Goal: Find specific page/section: Find specific page/section

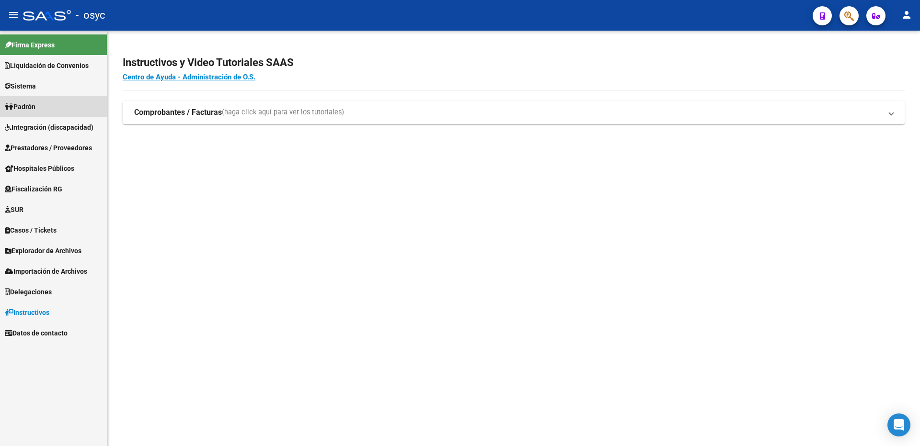
click at [30, 107] on span "Padrón" at bounding box center [20, 107] width 31 height 11
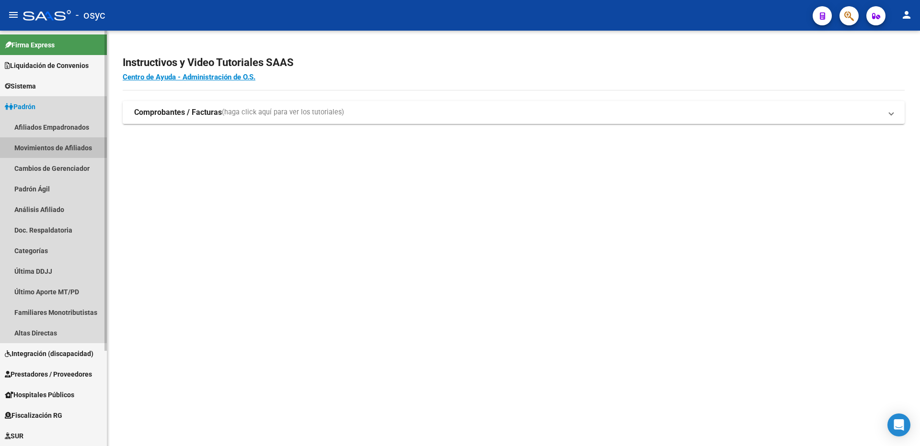
click at [42, 139] on link "Movimientos de Afiliados" at bounding box center [53, 147] width 107 height 21
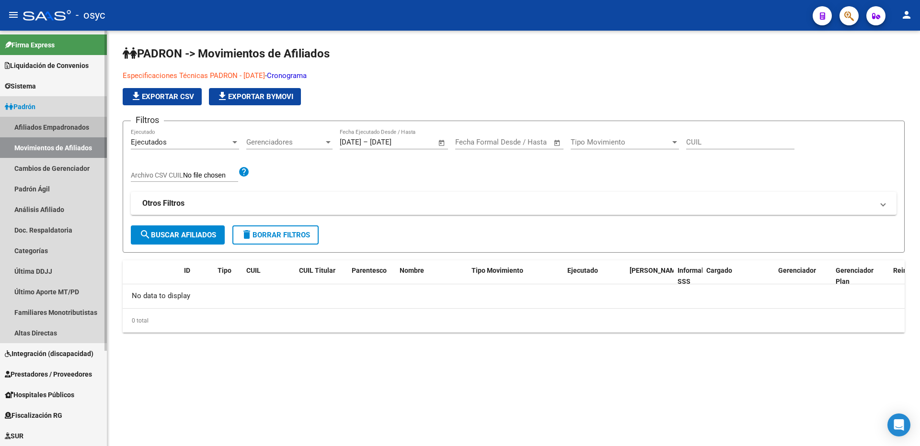
click at [34, 133] on link "Afiliados Empadronados" at bounding box center [53, 127] width 107 height 21
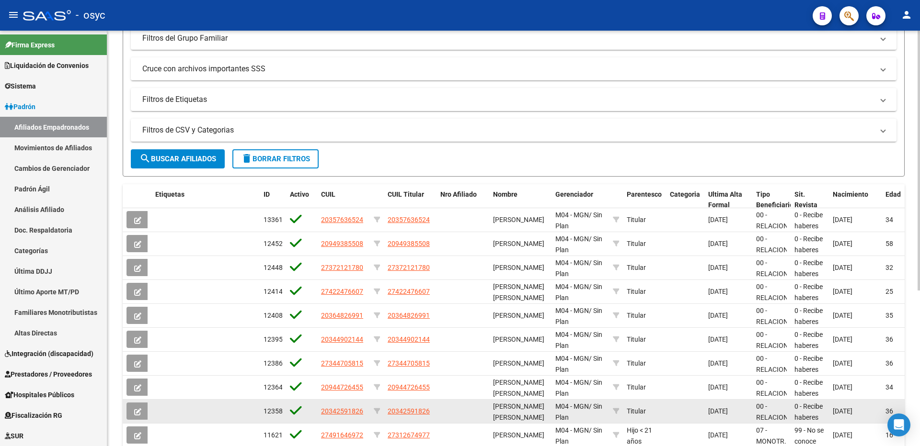
scroll to position [249, 0]
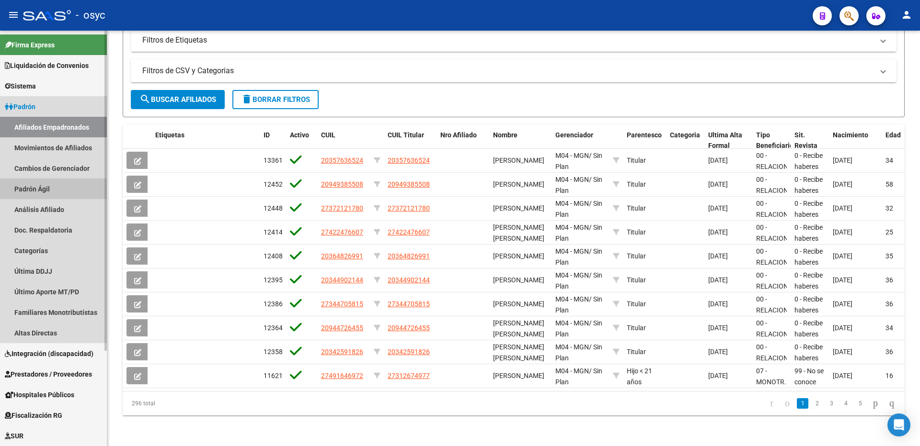
click at [28, 183] on link "Padrón Ágil" at bounding box center [53, 189] width 107 height 21
